Goal: Task Accomplishment & Management: Use online tool/utility

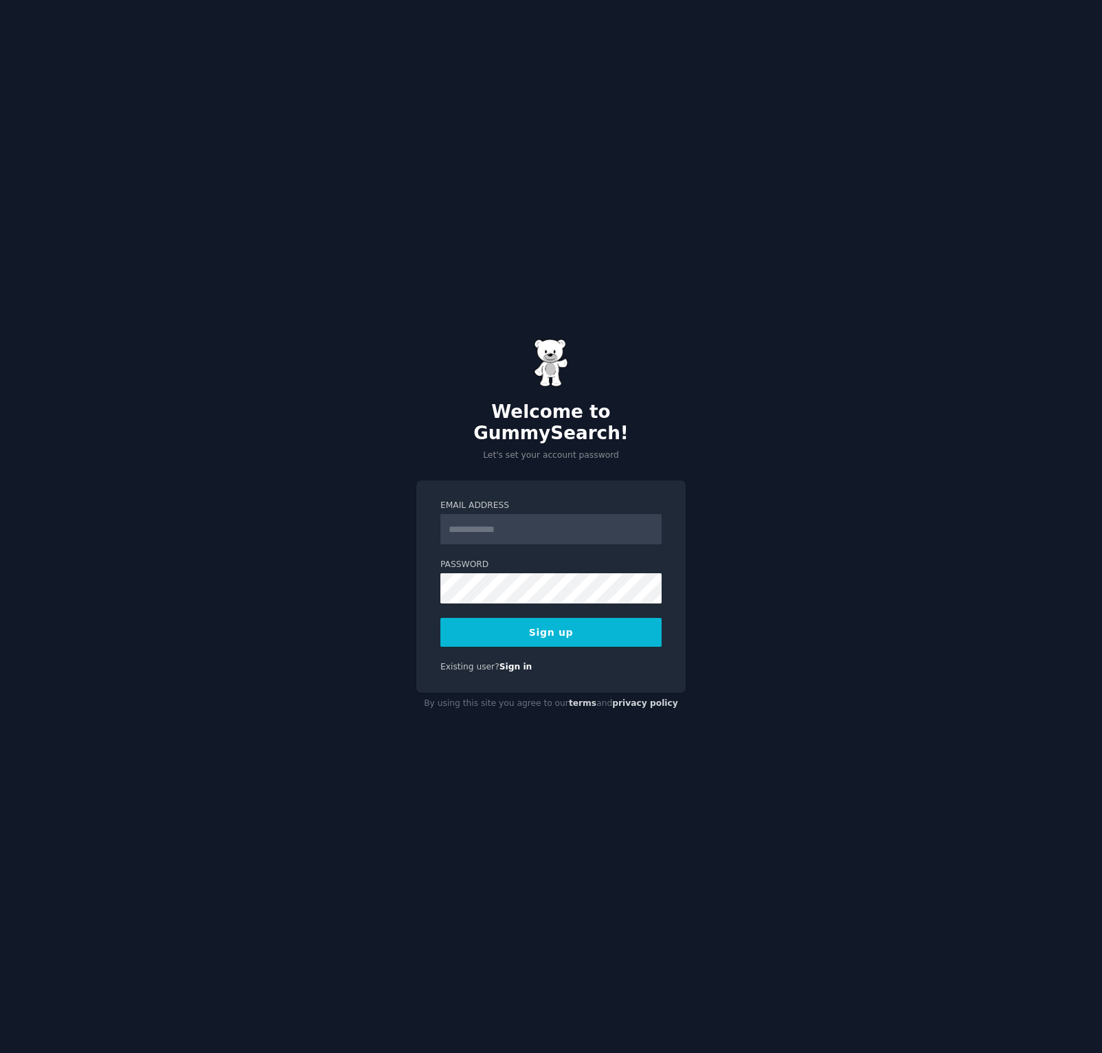
click at [471, 520] on input "Email Address" at bounding box center [550, 529] width 221 height 30
type input "**********"
click at [406, 577] on div "**********" at bounding box center [551, 526] width 1102 height 1053
click at [370, 584] on div "**********" at bounding box center [551, 526] width 1102 height 1053
click at [539, 622] on button "Sign up" at bounding box center [550, 632] width 221 height 29
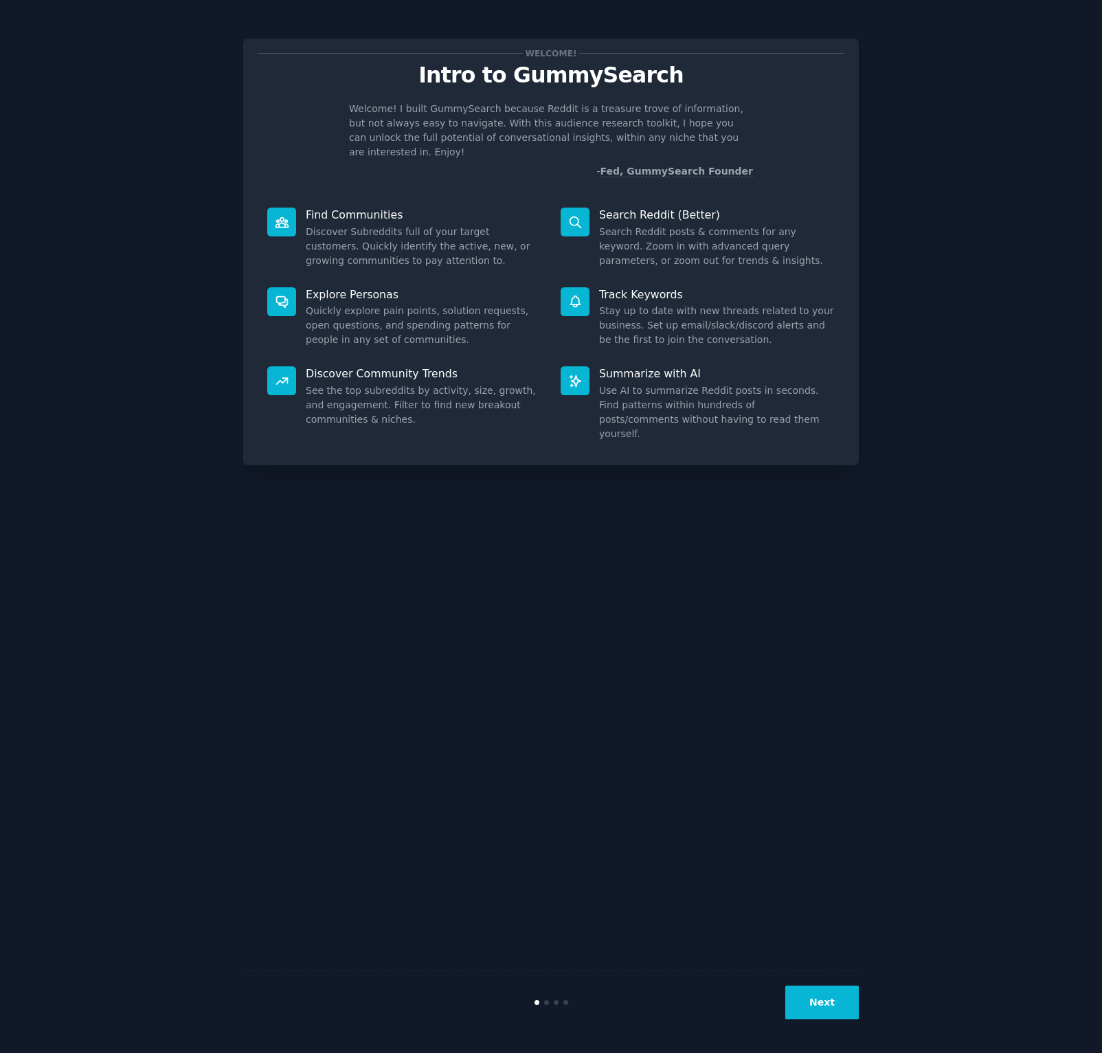
click at [345, 208] on p "Find Communities" at bounding box center [424, 215] width 236 height 14
click at [625, 366] on p "Summarize with AI" at bounding box center [717, 373] width 236 height 14
click at [828, 999] on button "Next" at bounding box center [822, 1002] width 74 height 34
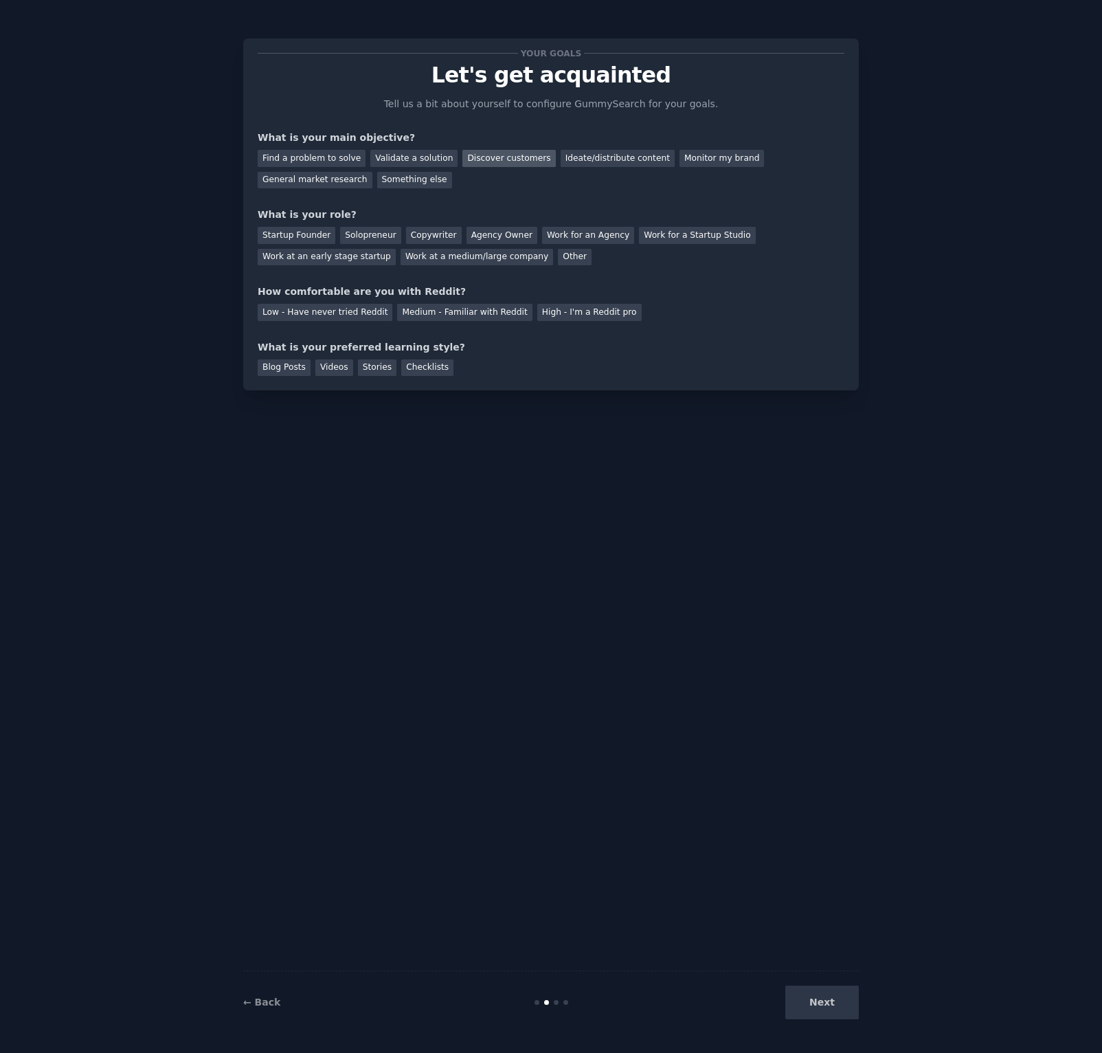
click at [484, 159] on div "Discover customers" at bounding box center [508, 158] width 93 height 17
click at [295, 239] on div "Startup Founder" at bounding box center [297, 235] width 78 height 17
click at [328, 312] on div "Low - Have never tried Reddit" at bounding box center [325, 312] width 135 height 17
click at [411, 368] on div "Checklists" at bounding box center [427, 367] width 52 height 17
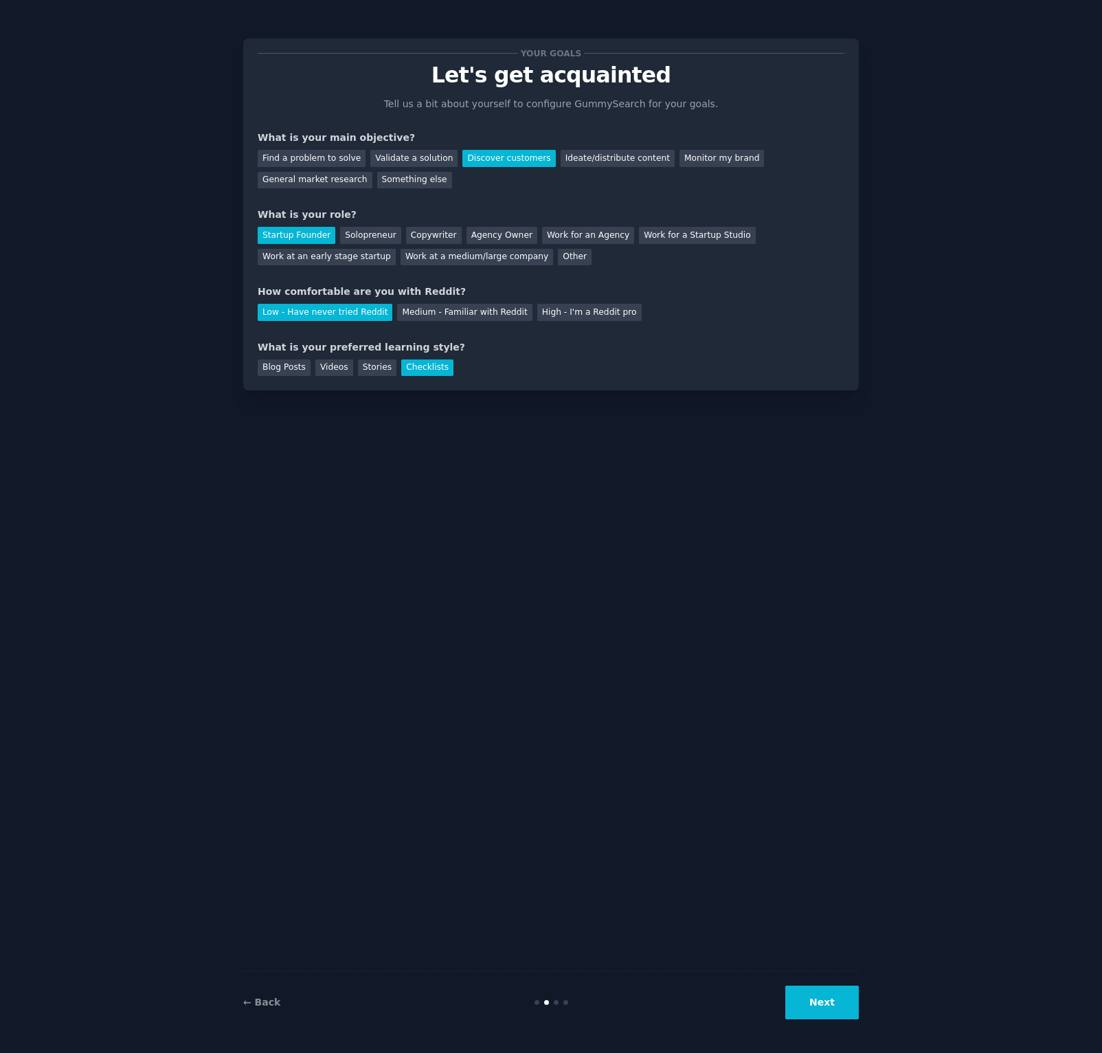
click at [817, 1007] on button "Next" at bounding box center [822, 1002] width 74 height 34
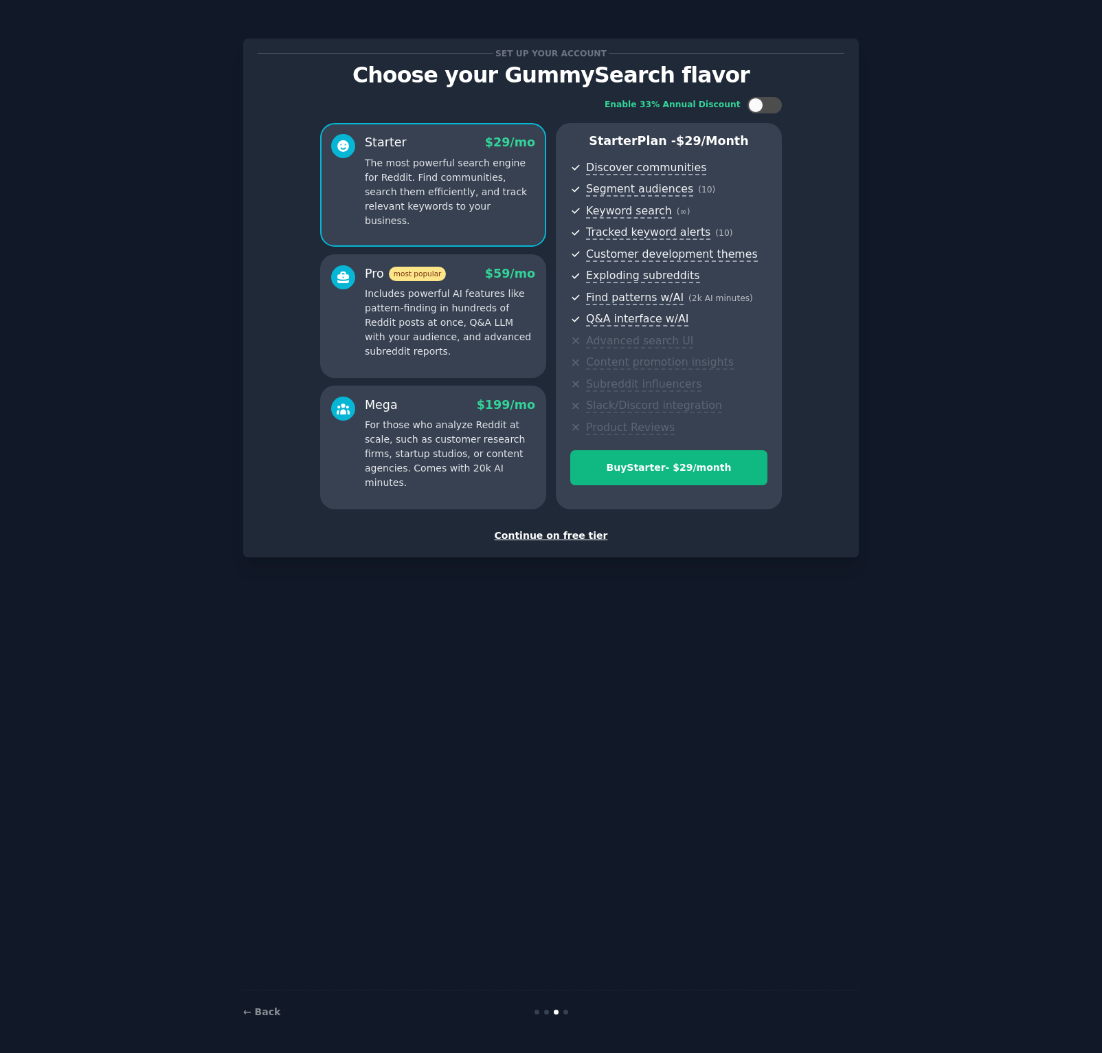
click at [580, 538] on div "Continue on free tier" at bounding box center [551, 535] width 587 height 14
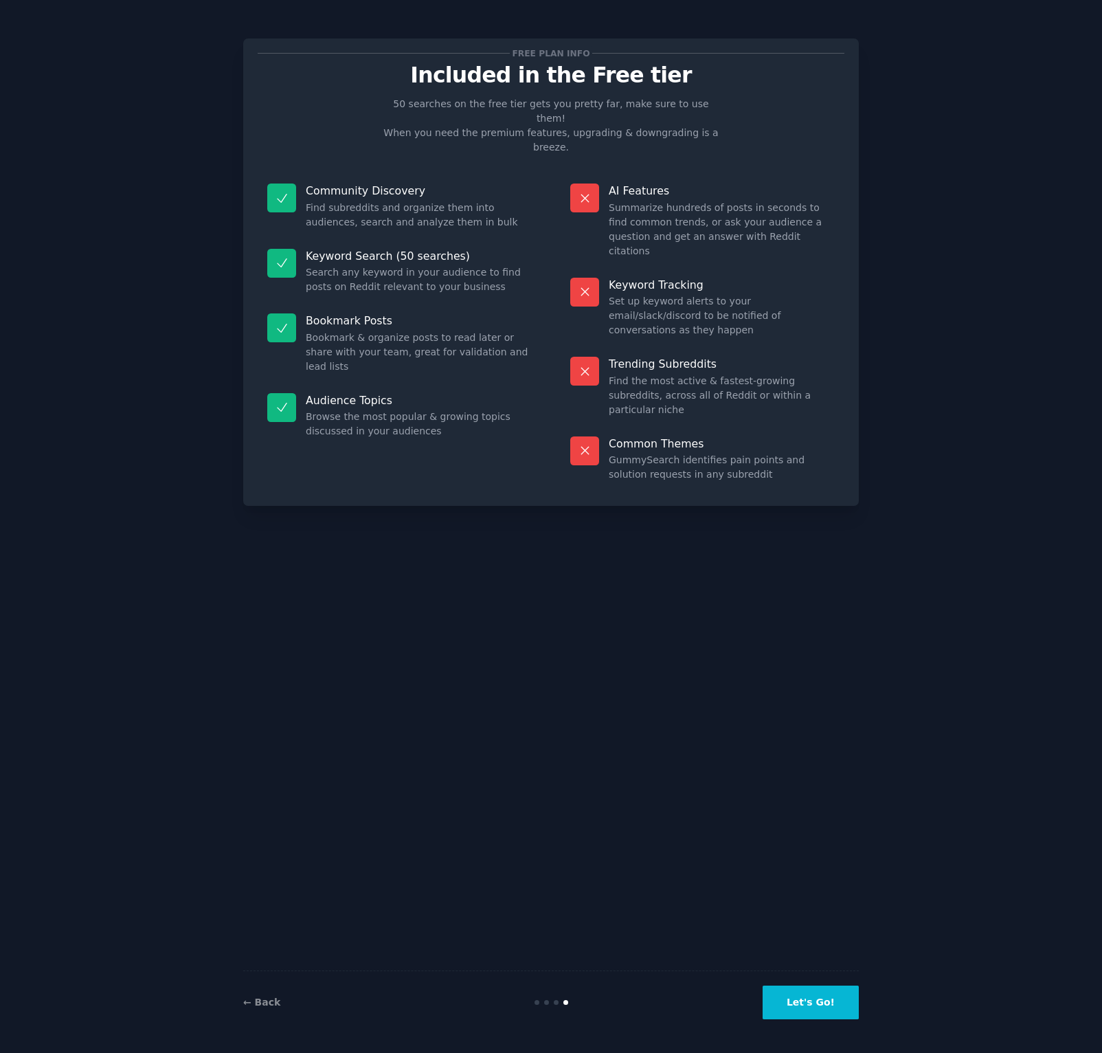
click at [807, 1003] on button "Let's Go!" at bounding box center [811, 1002] width 96 height 34
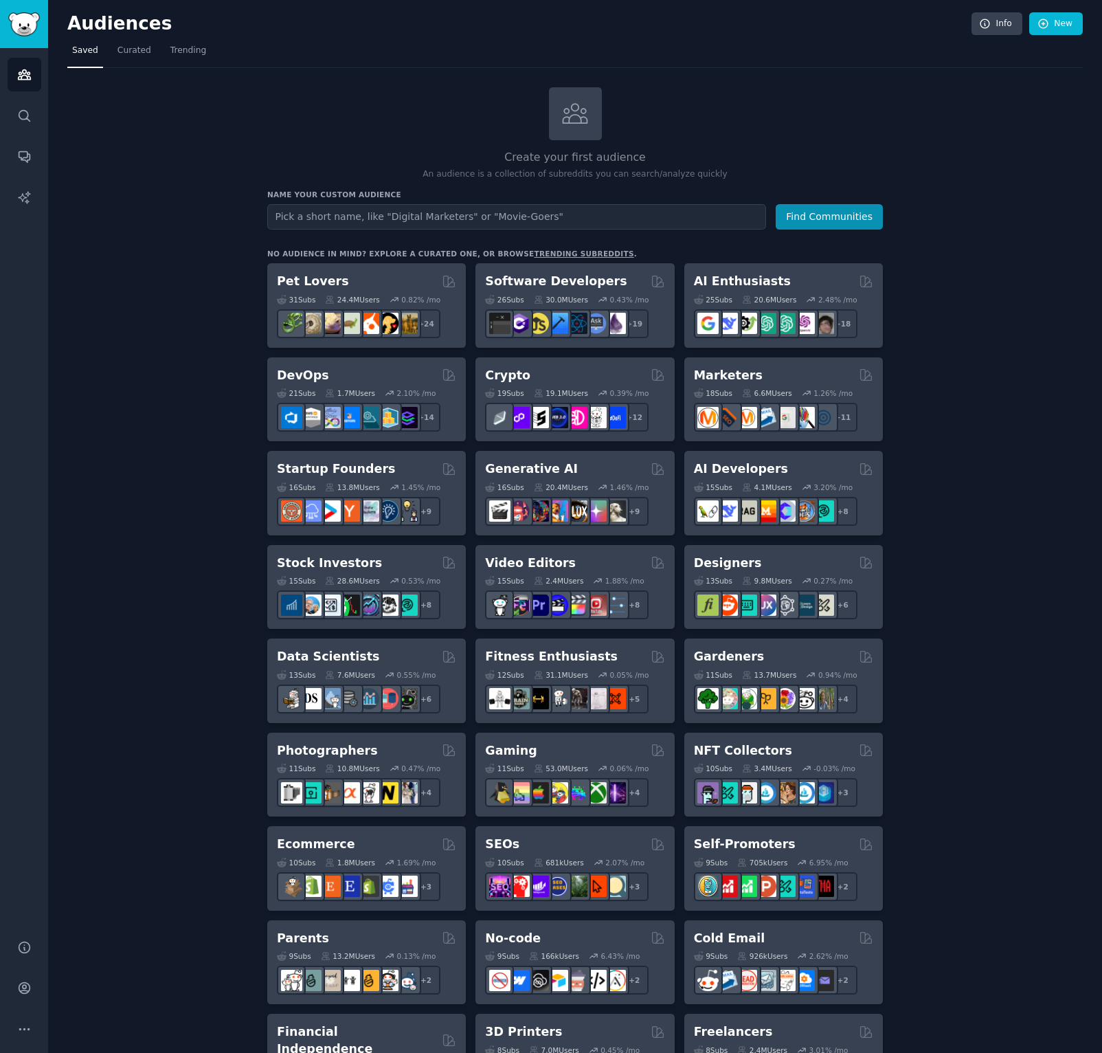
click at [269, 216] on input "text" at bounding box center [516, 216] width 499 height 25
type input "Roll Prospects"
click at [831, 214] on button "Find Communities" at bounding box center [829, 216] width 107 height 25
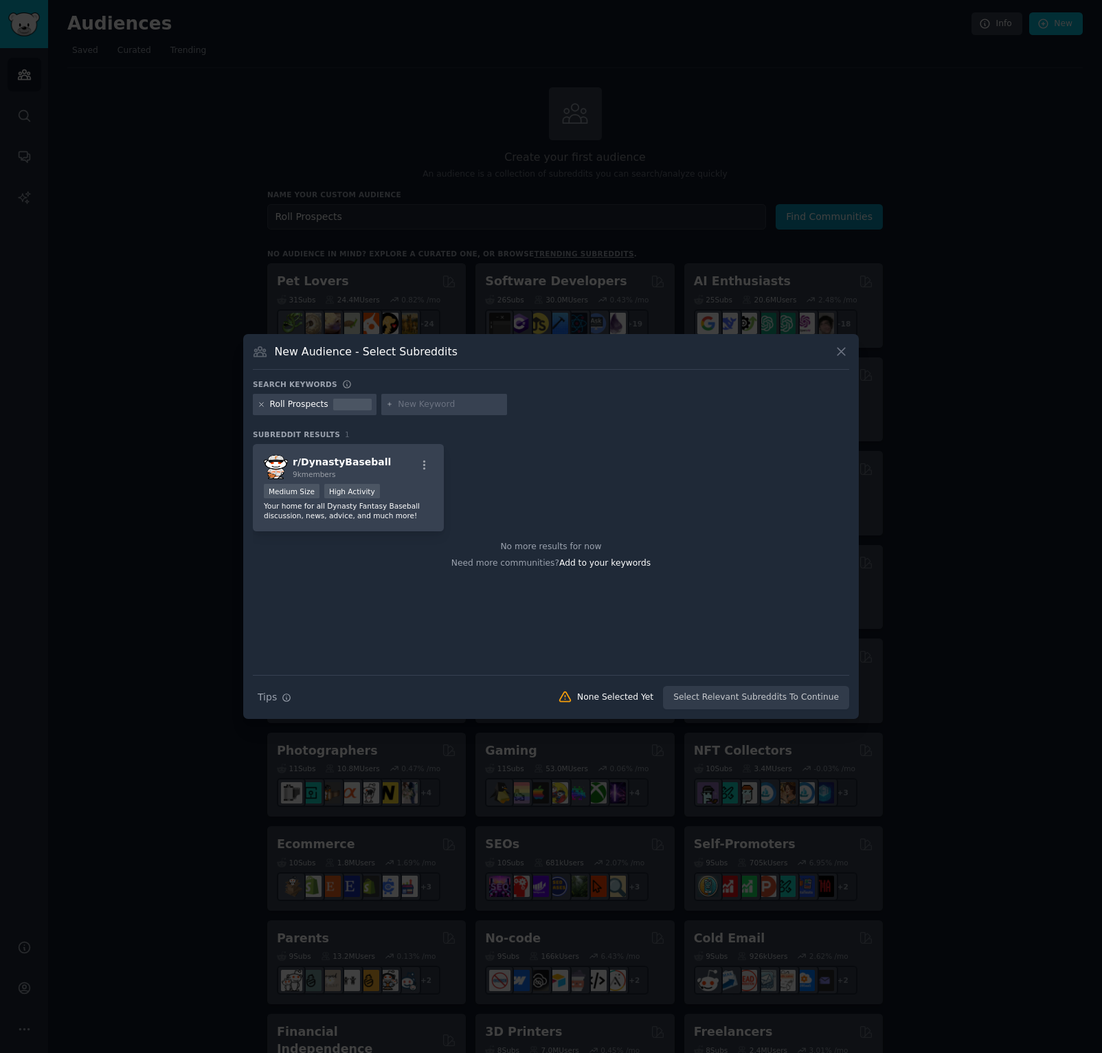
click at [261, 406] on icon at bounding box center [262, 405] width 8 height 8
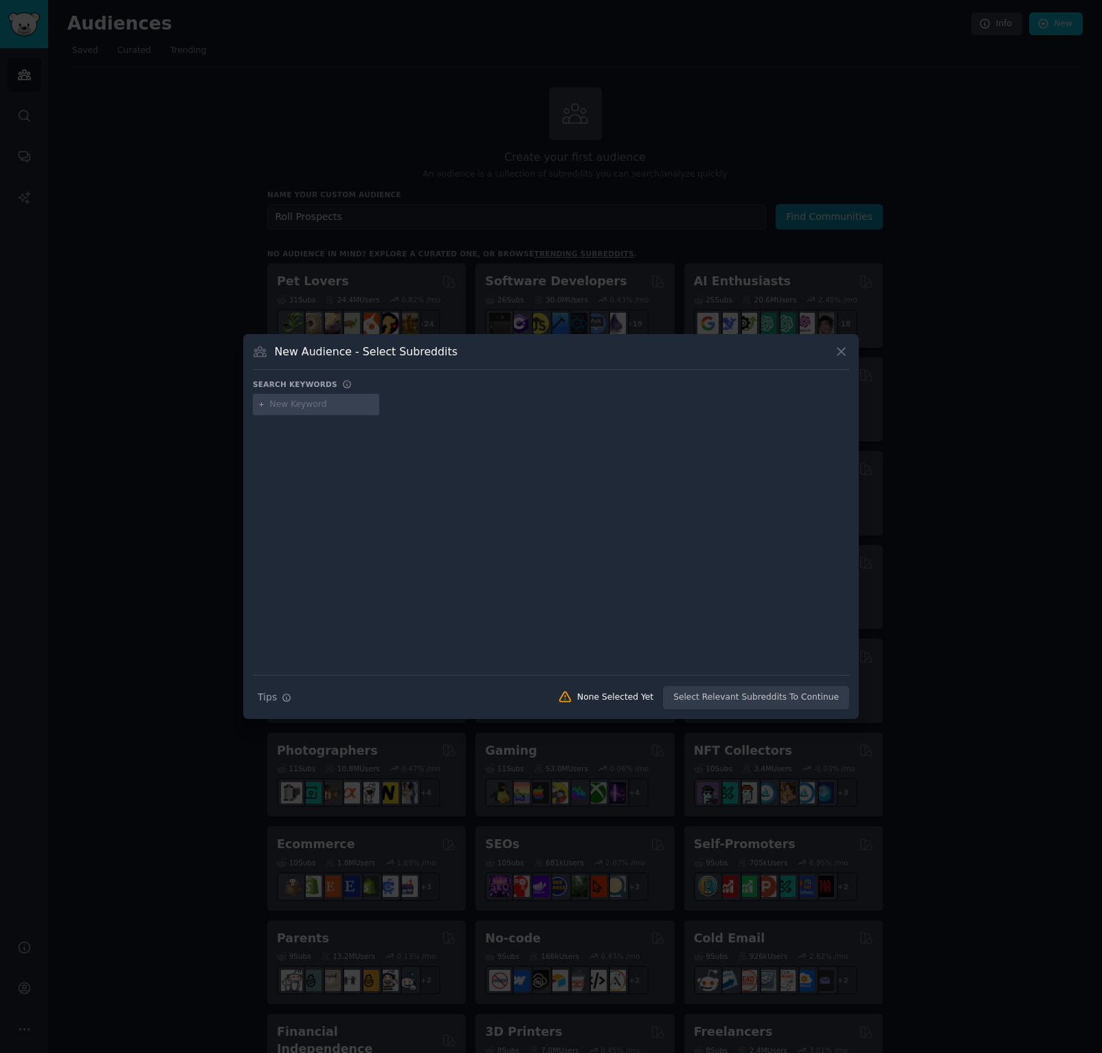
click at [280, 405] on input "text" at bounding box center [322, 405] width 104 height 12
type input "paper roll"
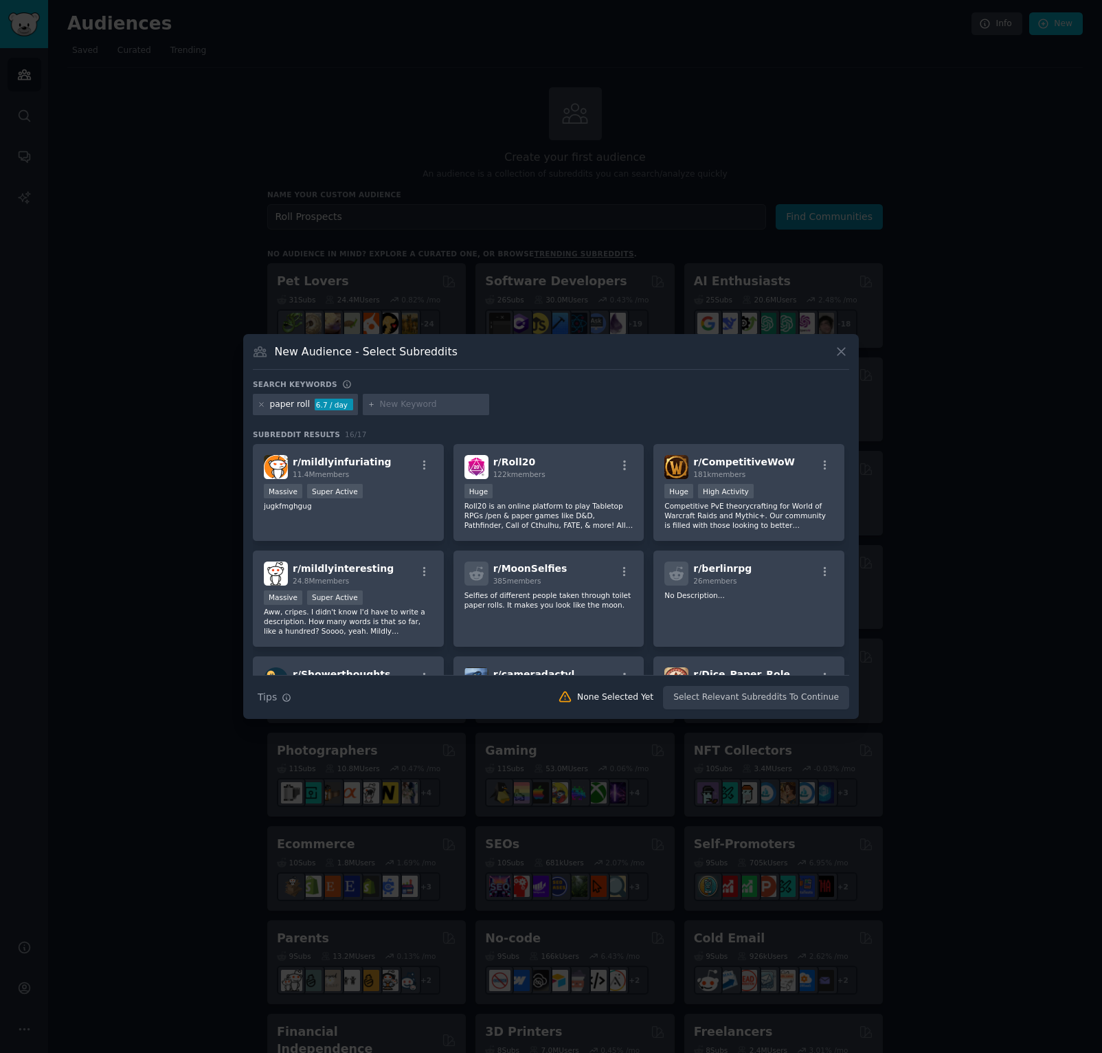
click at [280, 402] on div "paper roll" at bounding box center [290, 405] width 41 height 12
click at [260, 403] on icon at bounding box center [261, 404] width 3 height 3
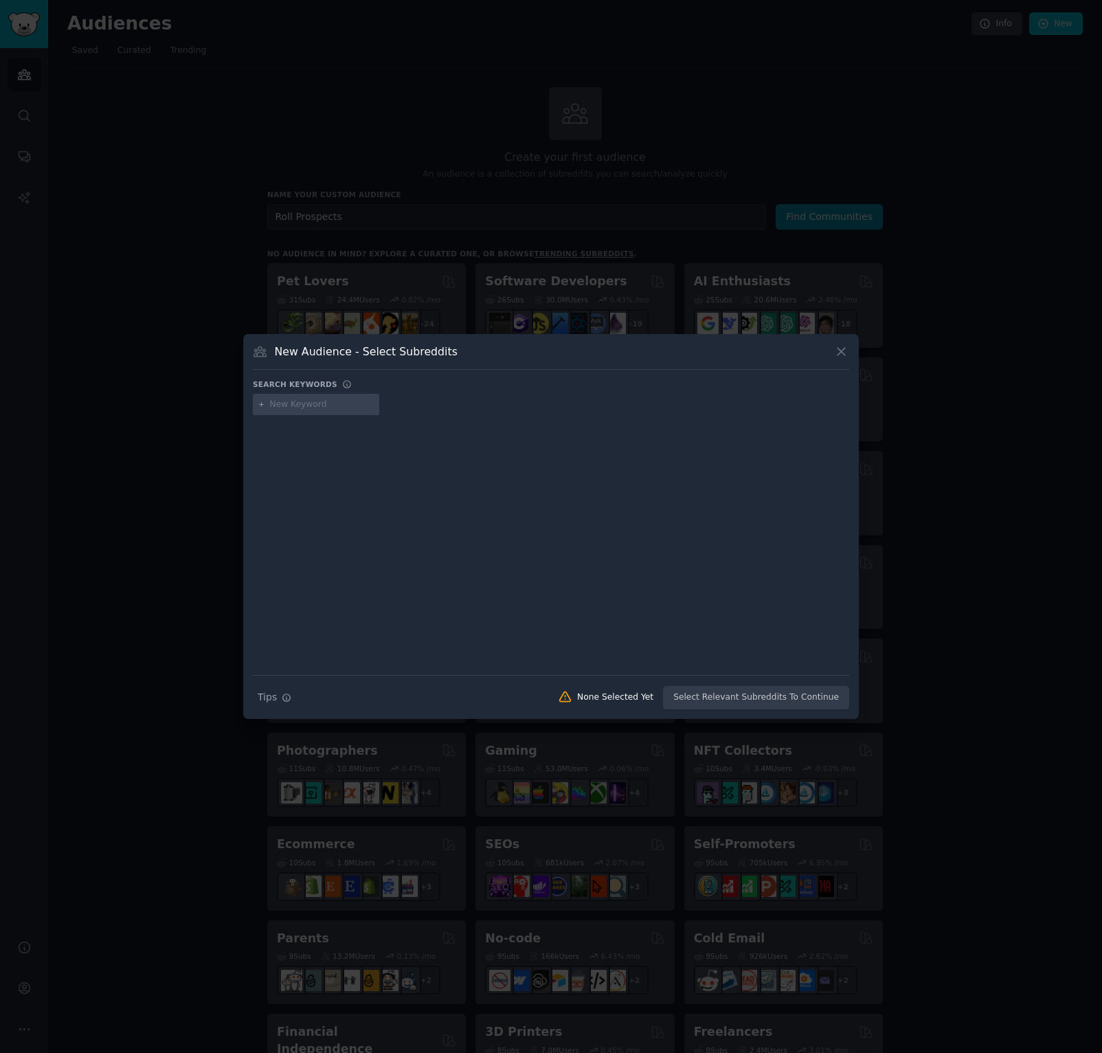
click at [282, 409] on input "text" at bounding box center [322, 405] width 104 height 12
type input "shipping manager"
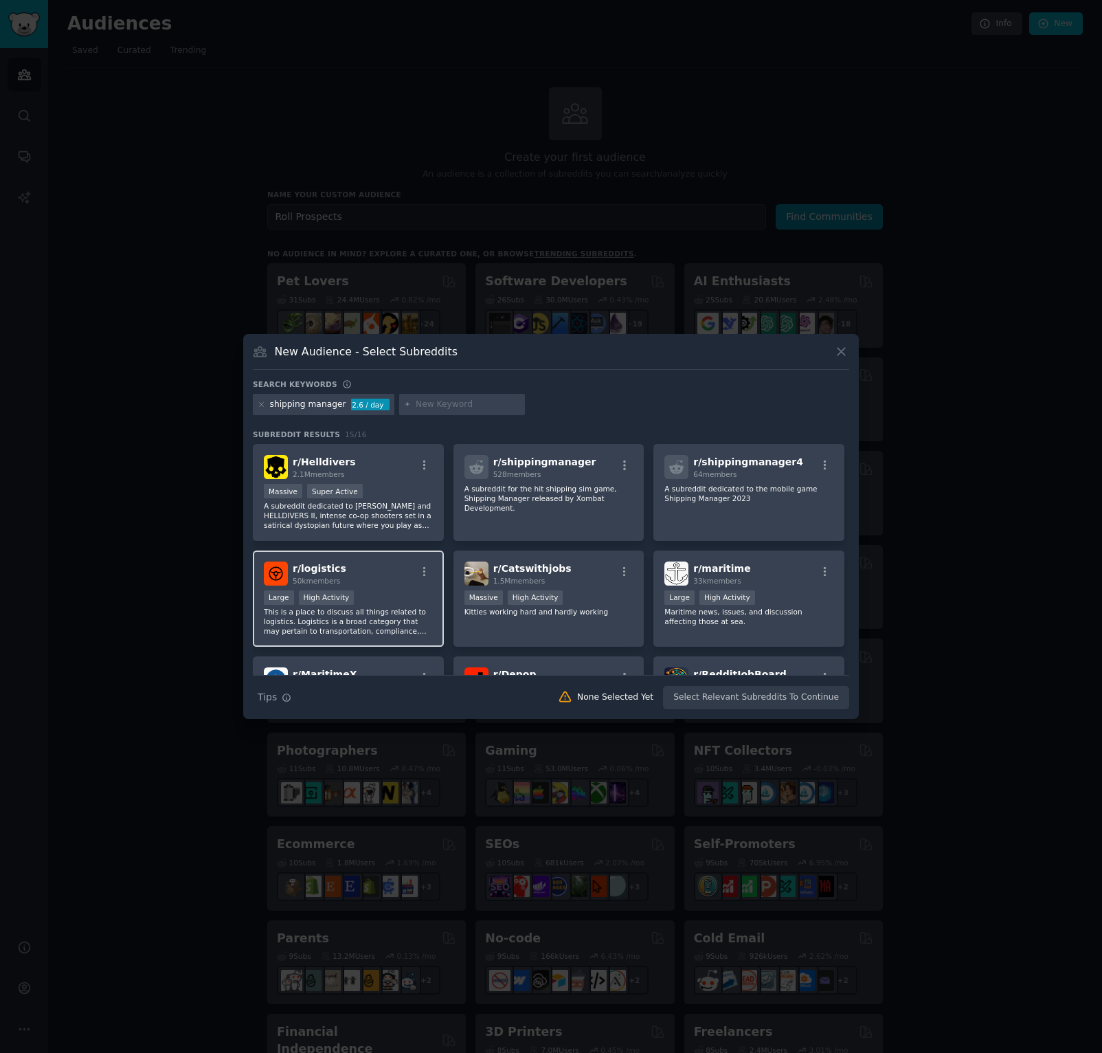
scroll to position [69, 0]
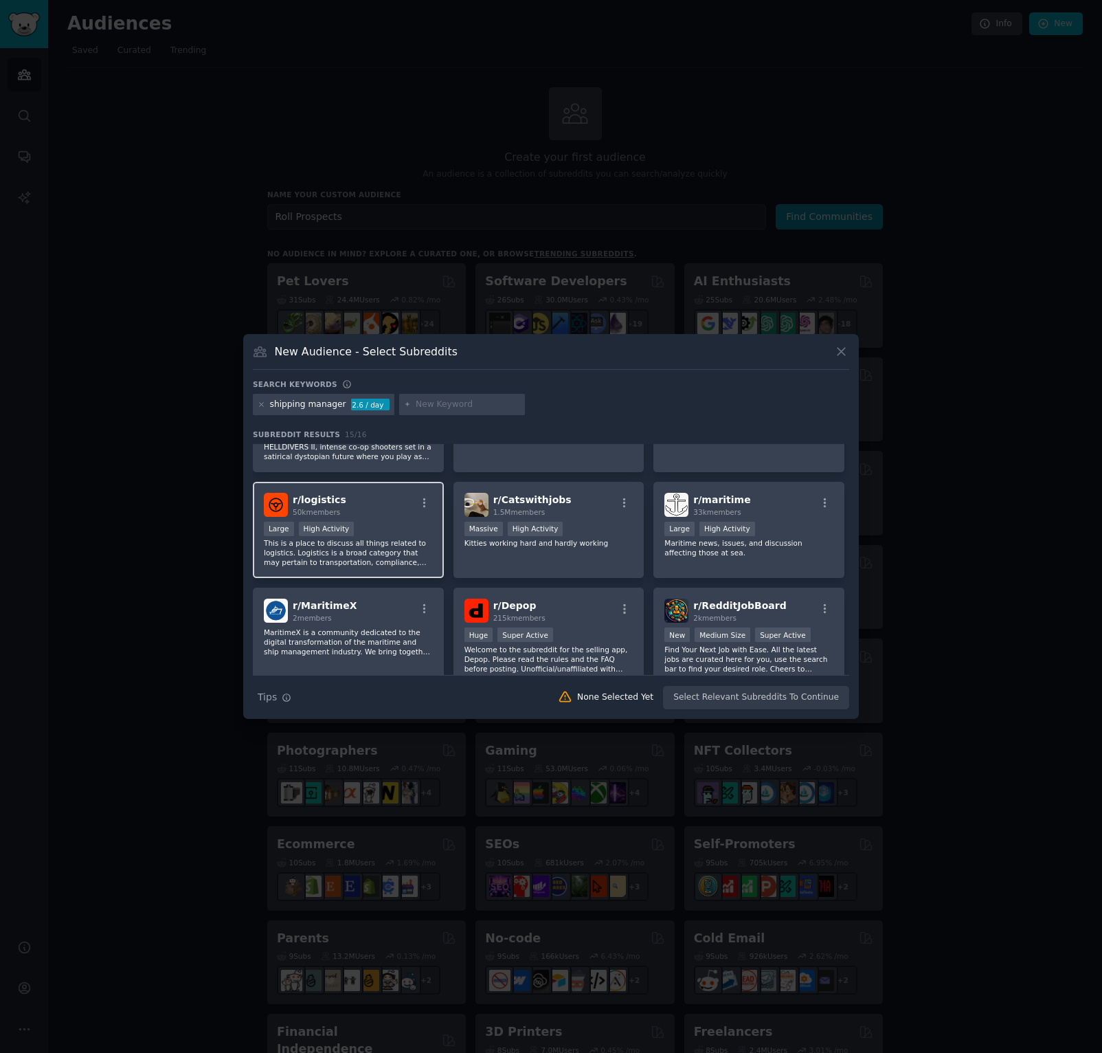
click at [392, 518] on div "r/ logistics 50k members Large High Activity This is a place to discuss all thi…" at bounding box center [348, 530] width 191 height 97
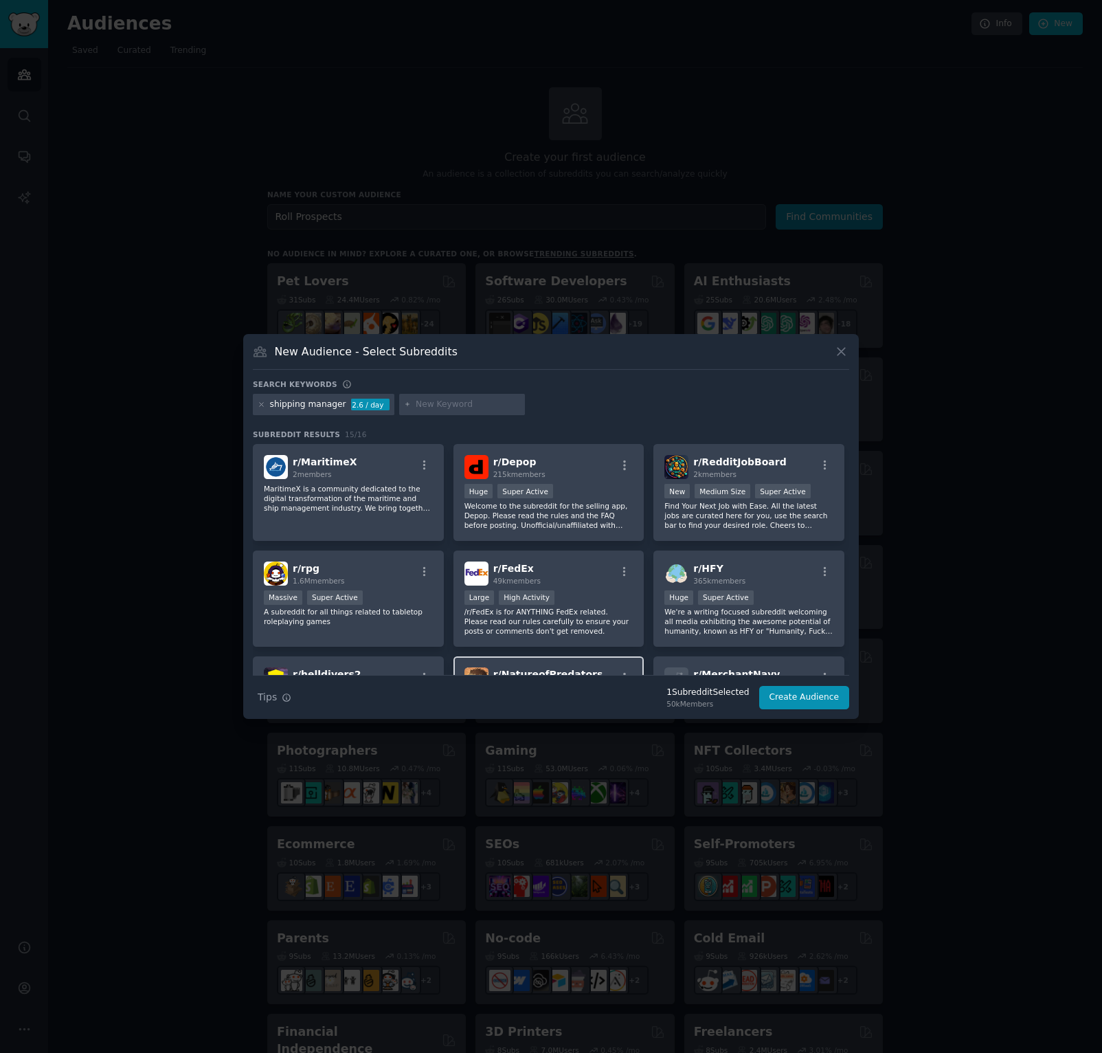
scroll to position [201, 0]
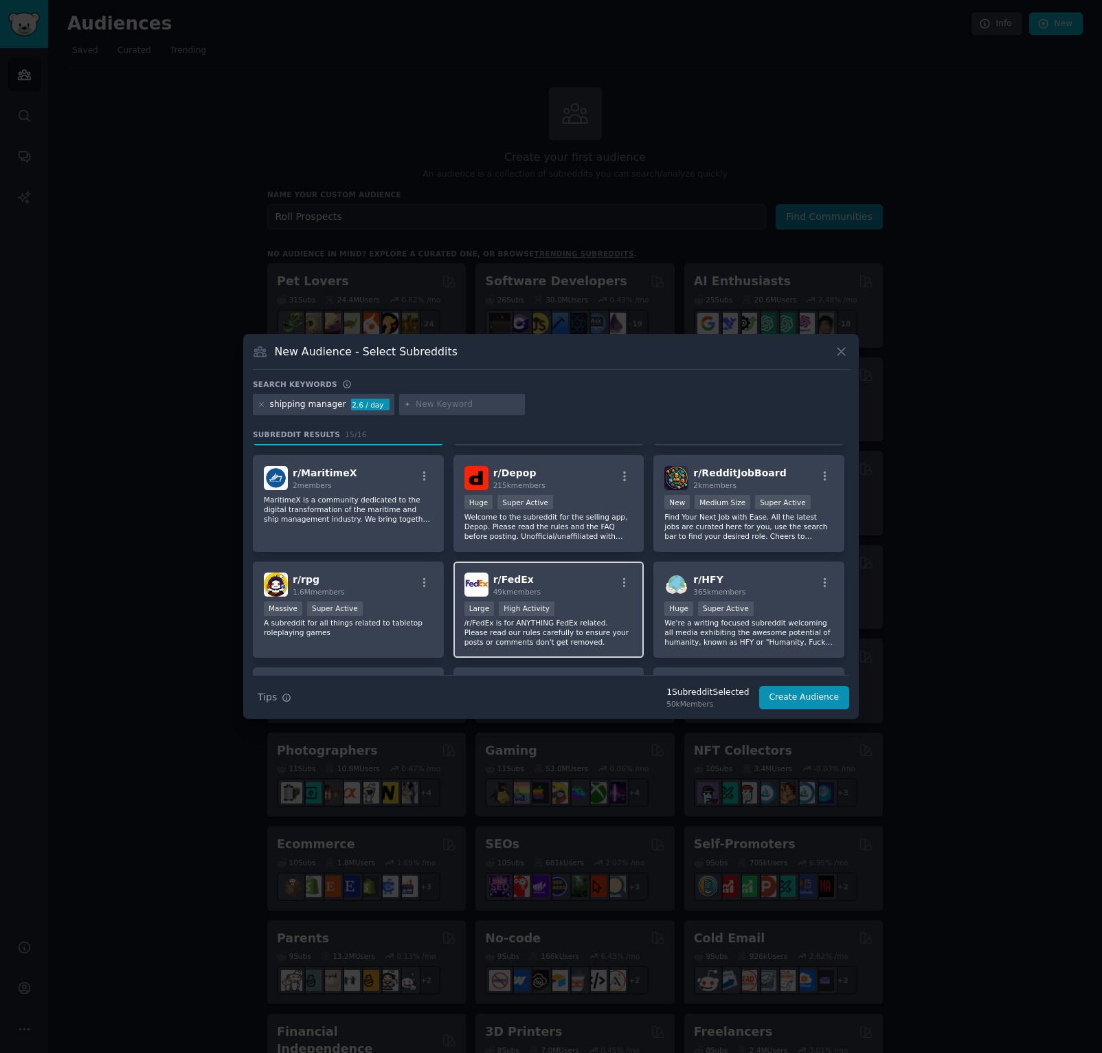
click at [559, 598] on div "r/ FedEx 49k members Large High Activity /r/FedEx is for ANYTHING FedEx related…" at bounding box center [548, 609] width 191 height 97
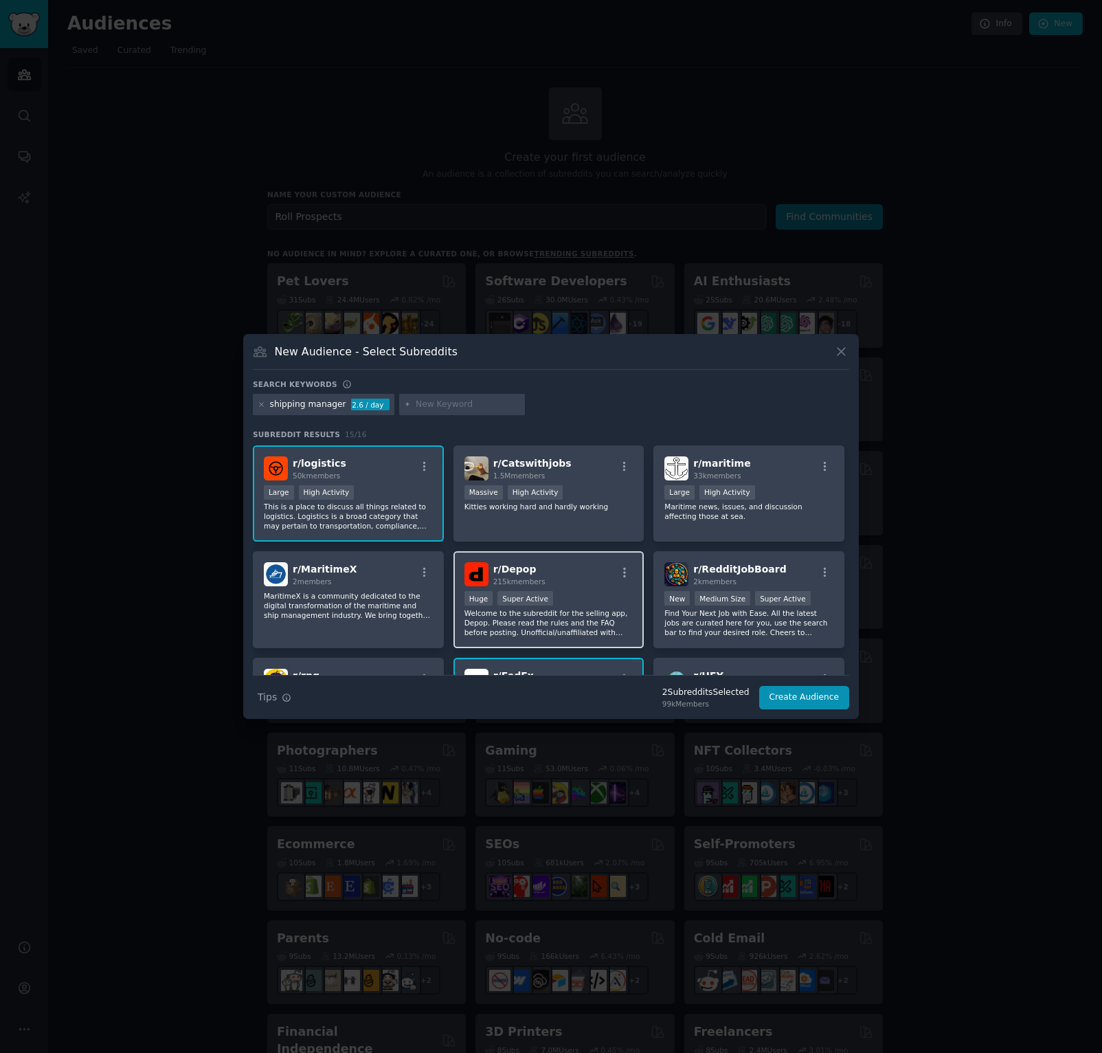
scroll to position [64, 0]
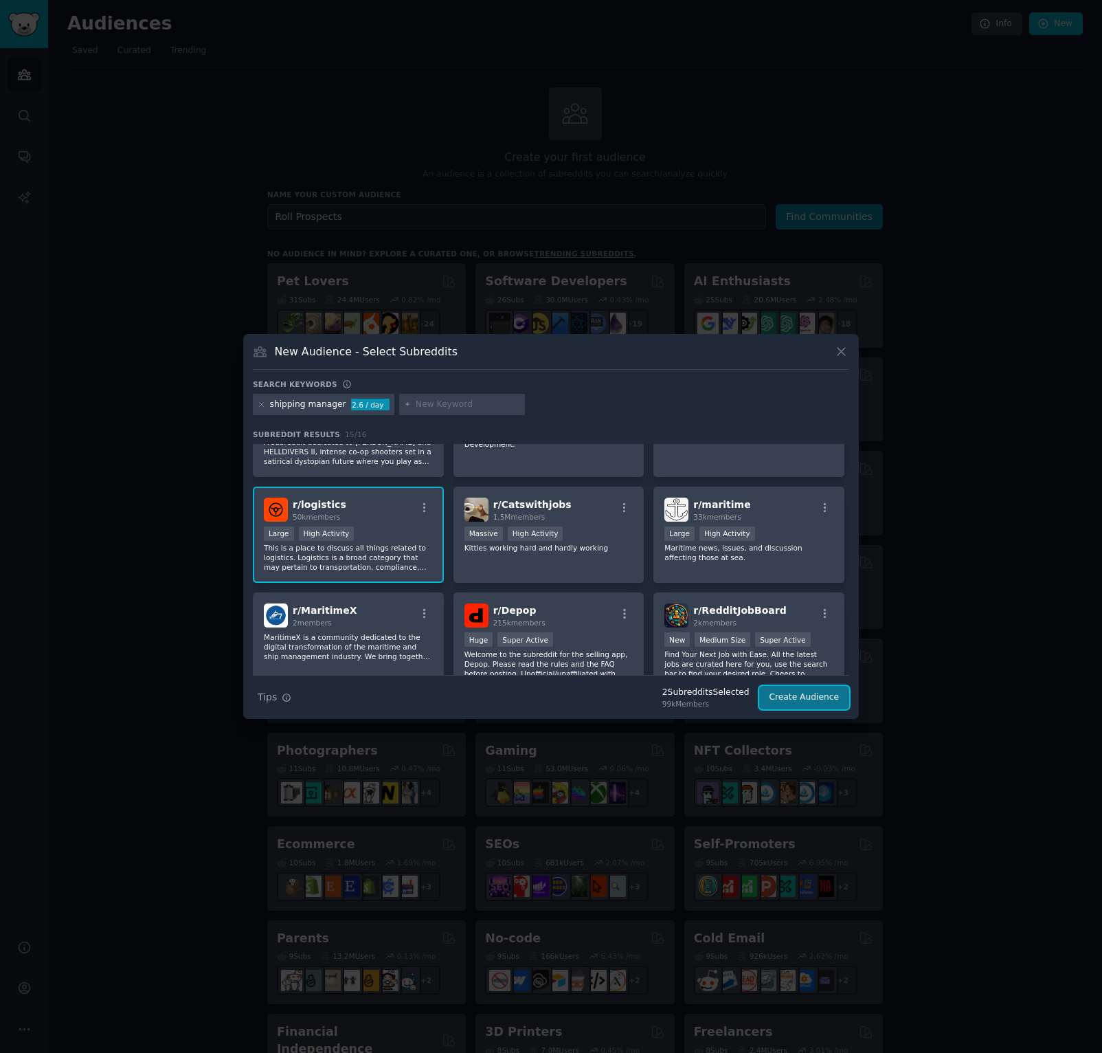
click at [811, 695] on button "Create Audience" at bounding box center [804, 697] width 91 height 23
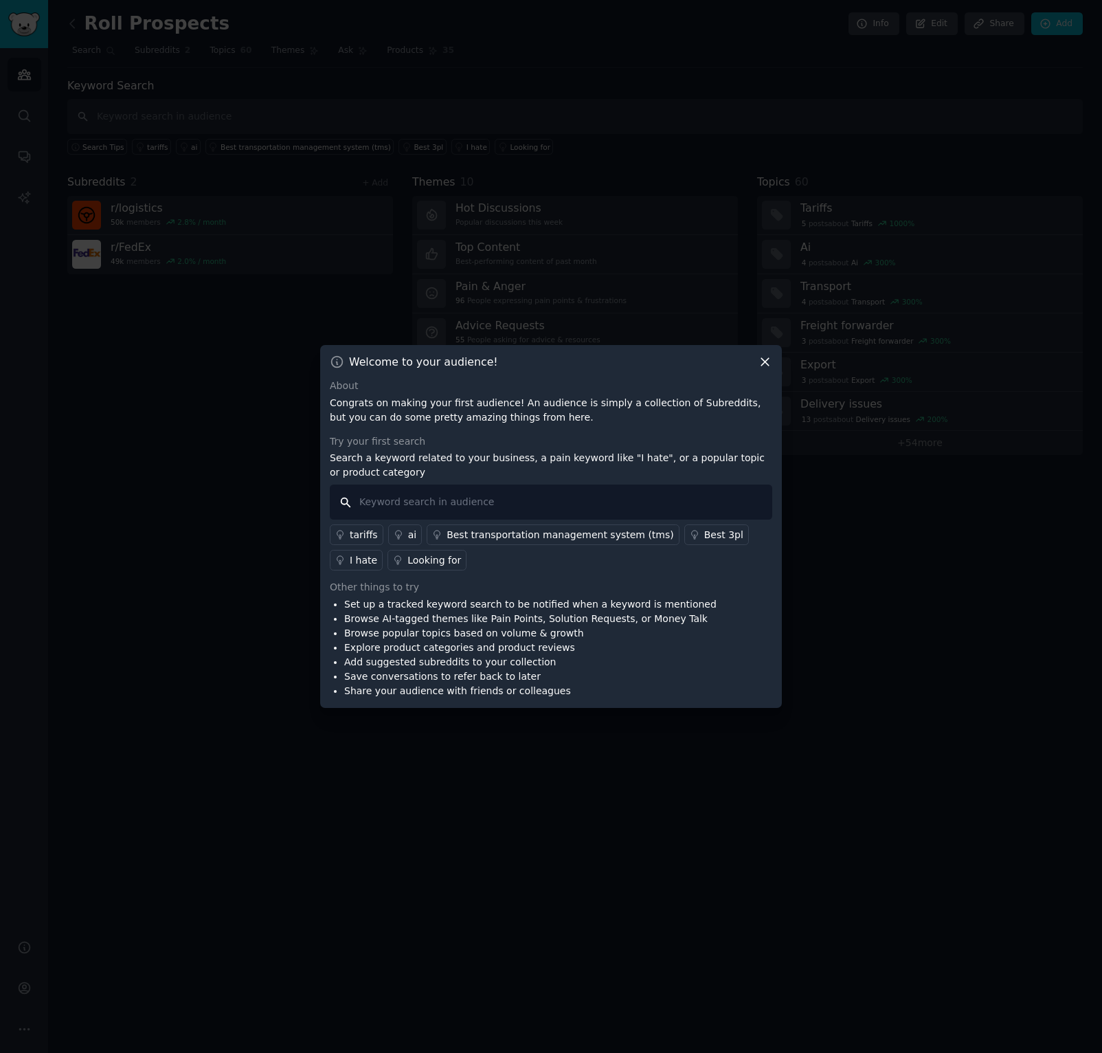
click at [470, 496] on input "text" at bounding box center [551, 501] width 442 height 35
type input "void fill"
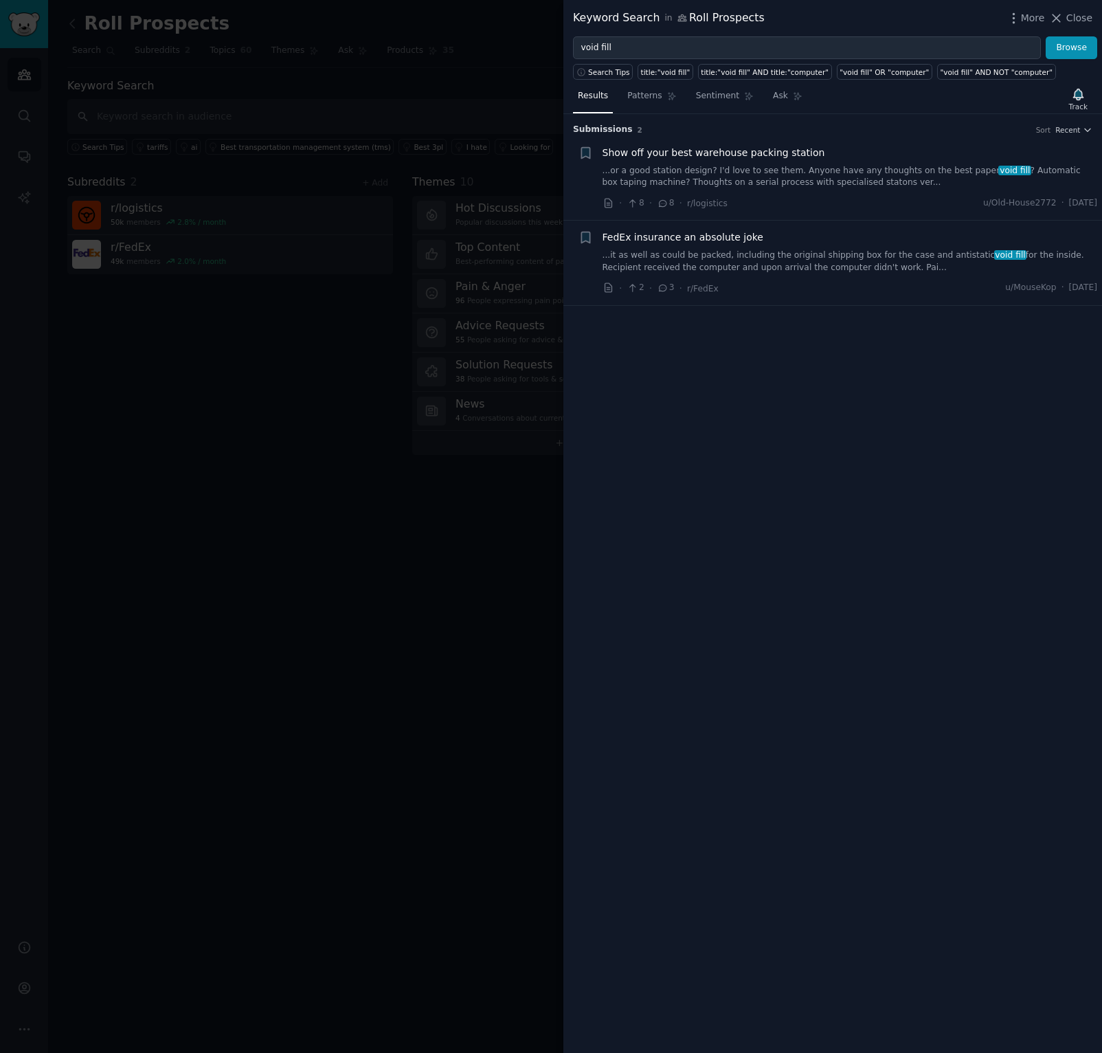
click at [708, 168] on link "...or a good station design? I'd love to see them. Anyone have any thoughts on …" at bounding box center [850, 177] width 495 height 24
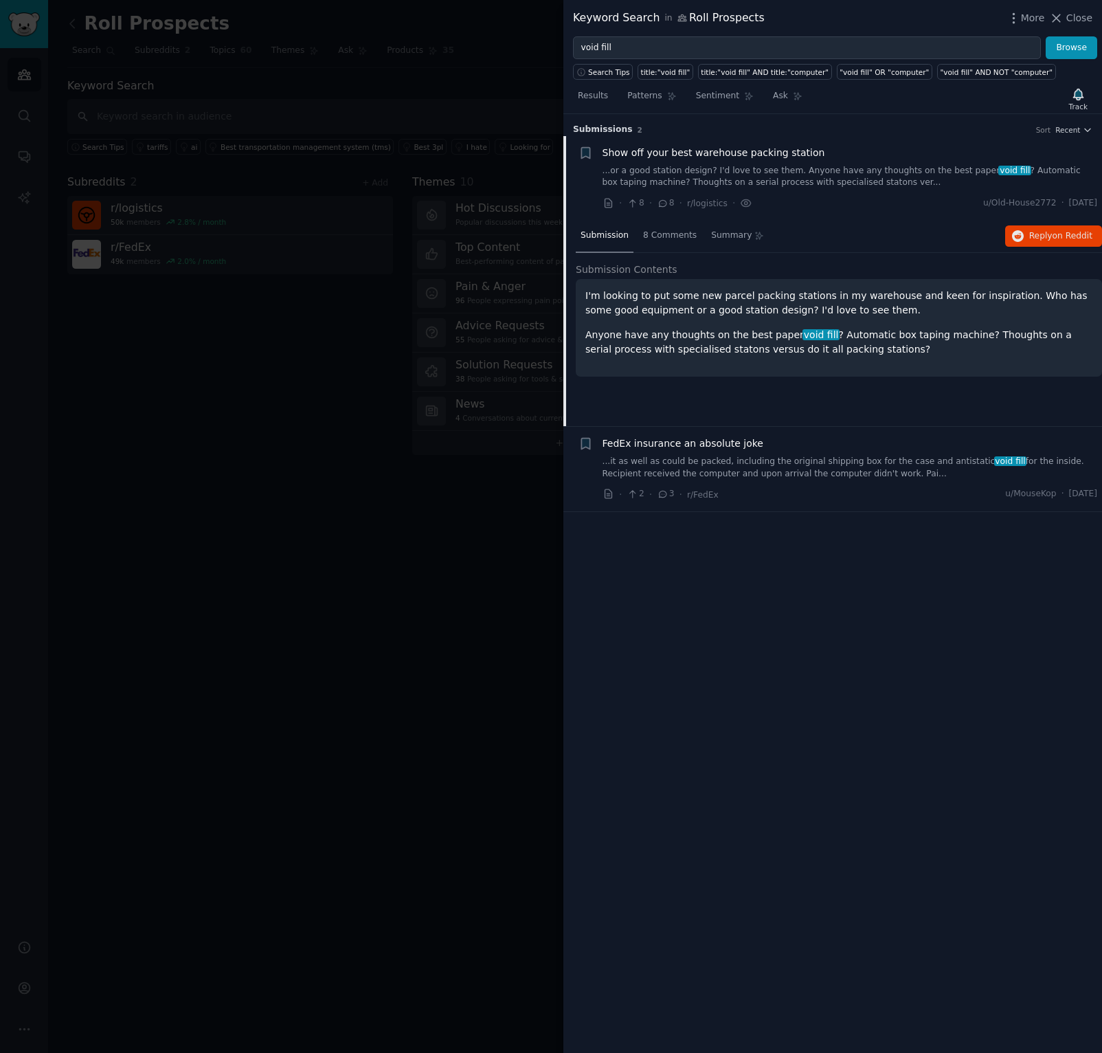
click at [840, 330] on p "Anyone have any thoughts on the best paper void fill ? Automatic box taping mac…" at bounding box center [838, 342] width 507 height 29
click at [840, 333] on p "Anyone have any thoughts on the best paper void fill ? Automatic box taping mac…" at bounding box center [838, 342] width 507 height 29
click at [1044, 237] on span "Reply on Reddit" at bounding box center [1060, 236] width 63 height 12
